Goal: Task Accomplishment & Management: Use online tool/utility

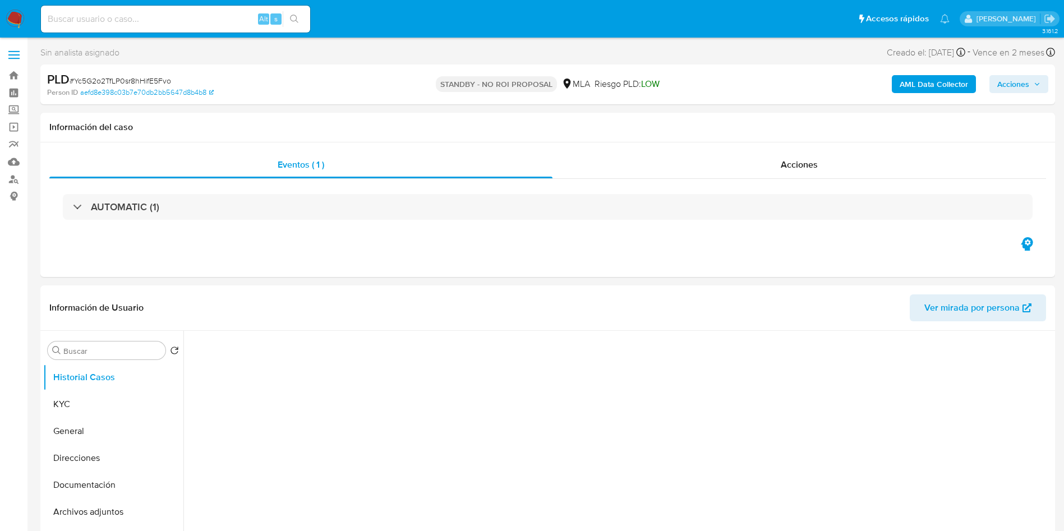
select select "10"
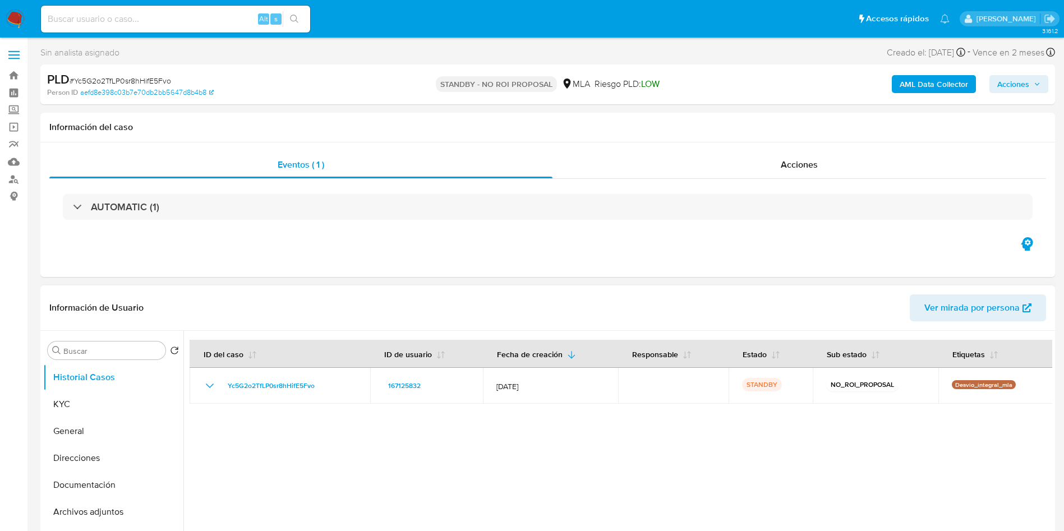
click at [718, 455] on div at bounding box center [617, 474] width 869 height 287
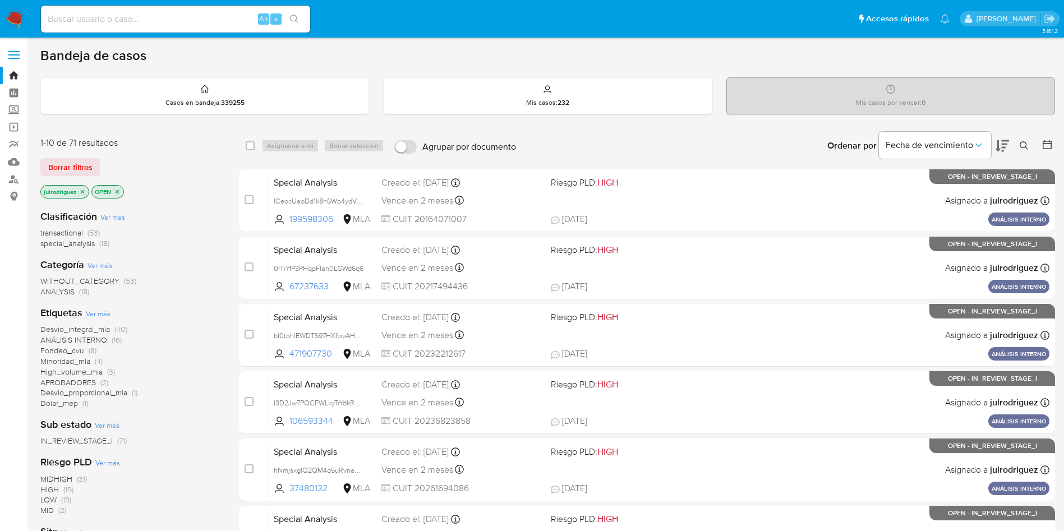
click at [179, 23] on input at bounding box center [175, 19] width 269 height 15
paste input "UmU4FafVUEHXFeKGOoGmcPYh"
type input "UmU4FafVUEHXFeKGOoGmcPYh"
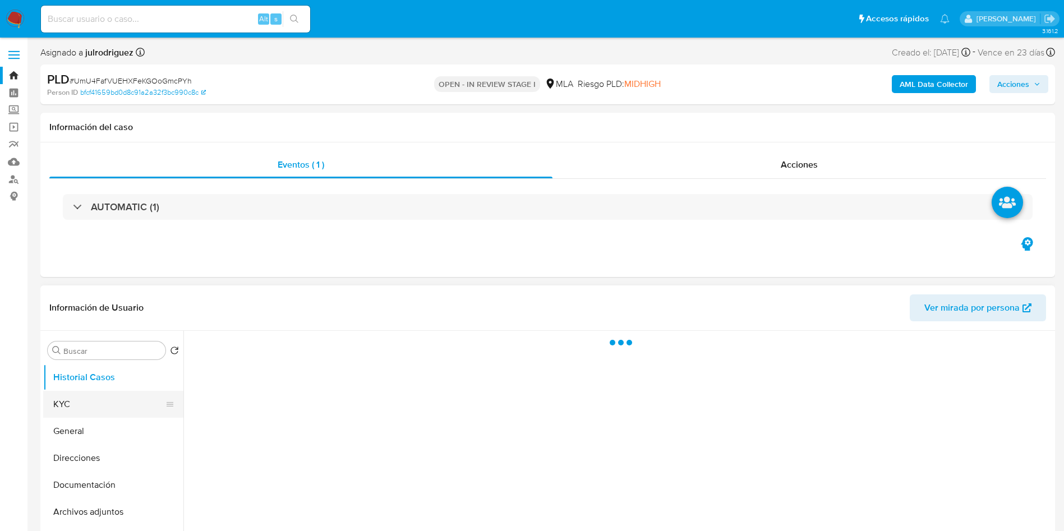
click at [100, 394] on button "KYC" at bounding box center [108, 404] width 131 height 27
select select "10"
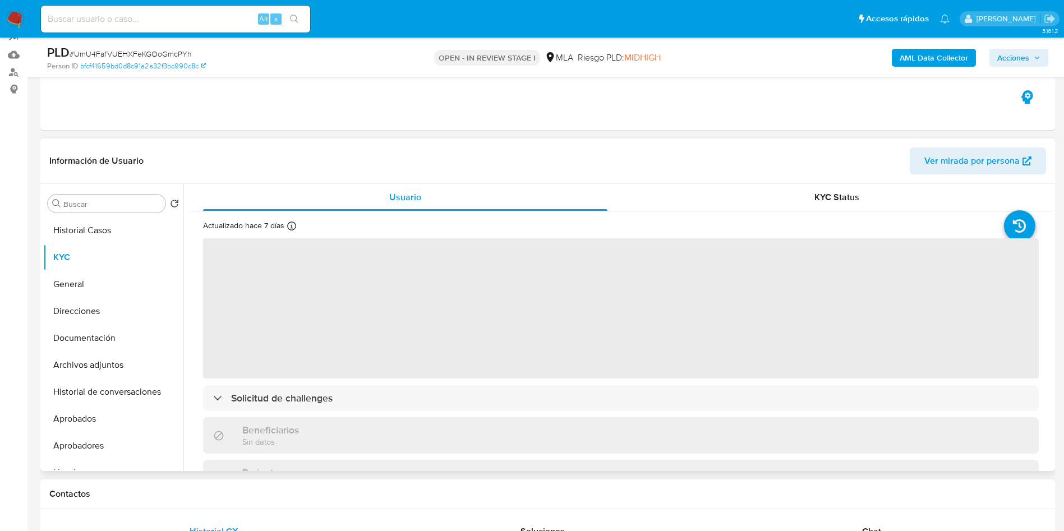
scroll to position [168, 0]
